Goal: Task Accomplishment & Management: Manage account settings

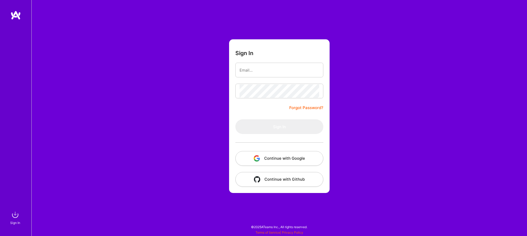
type input "[EMAIL_ADDRESS][DOMAIN_NAME]"
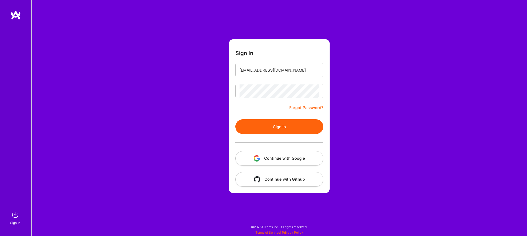
click at [279, 124] on button "Sign In" at bounding box center [279, 126] width 88 height 15
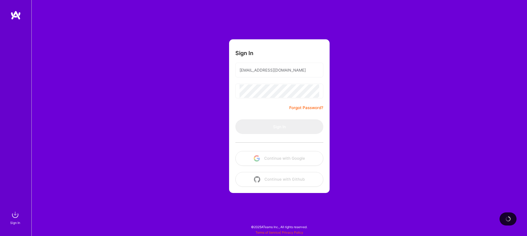
click at [147, 86] on div "Sign In [PERSON_NAME][EMAIL_ADDRESS][DOMAIN_NAME] [PERSON_NAME] Password? Sign …" at bounding box center [279, 118] width 496 height 236
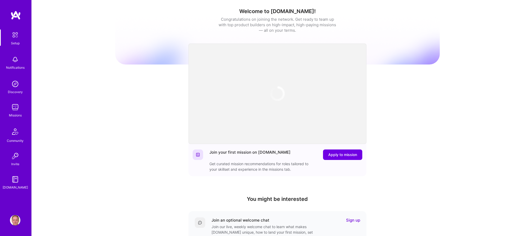
click at [146, 81] on div "Welcome to [DOMAIN_NAME]! Congratulations on joining the network. Get ready to …" at bounding box center [277, 172] width 325 height 337
click at [16, 106] on img at bounding box center [15, 107] width 10 height 10
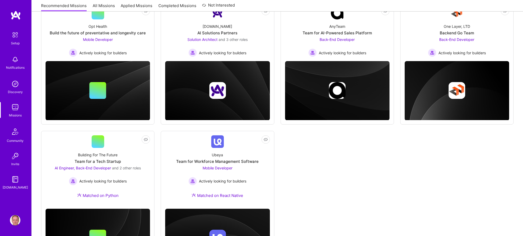
scroll to position [121, 0]
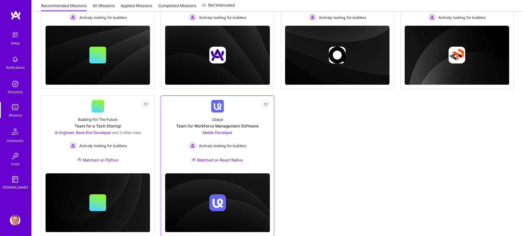
click at [198, 103] on link "Not Interested Ubeya Team for Workforce Management Software Mobile Developer Ac…" at bounding box center [217, 134] width 104 height 69
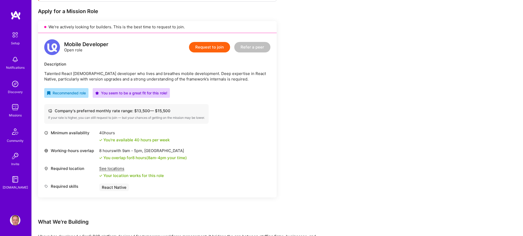
scroll to position [127, 0]
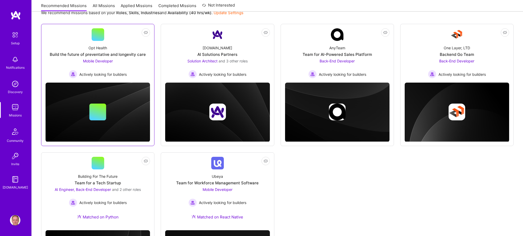
scroll to position [64, 0]
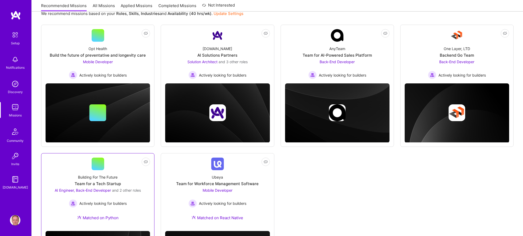
click at [126, 166] on link "Not Interested Building For The Future Team for a Tech Startup AI Engineer, Bac…" at bounding box center [98, 191] width 104 height 69
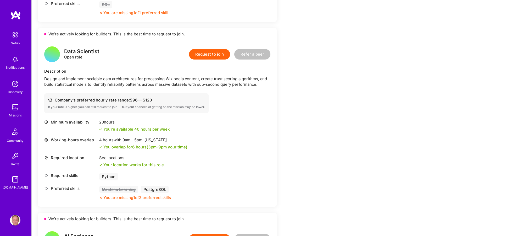
scroll to position [324, 0]
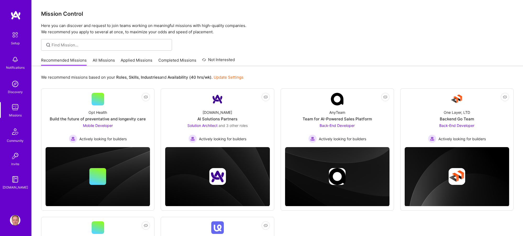
click at [387, 63] on div "Recommended Missions All Missions Applied Missions Completed Missions Not Inter…" at bounding box center [277, 59] width 473 height 11
click at [124, 100] on link "Not Interested Opt Health Build the future of preventative and longevity care M…" at bounding box center [98, 118] width 104 height 50
click at [140, 58] on link "Applied Missions" at bounding box center [137, 61] width 32 height 9
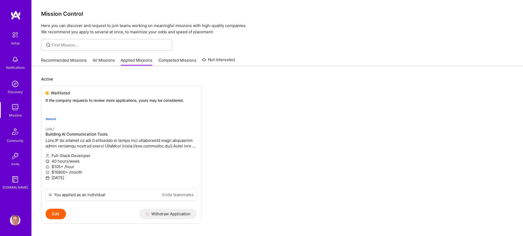
click at [266, 91] on ul "Waitlisted If the company requests to review more applications, yours may be co…" at bounding box center [277, 162] width 473 height 153
